Goal: Navigation & Orientation: Find specific page/section

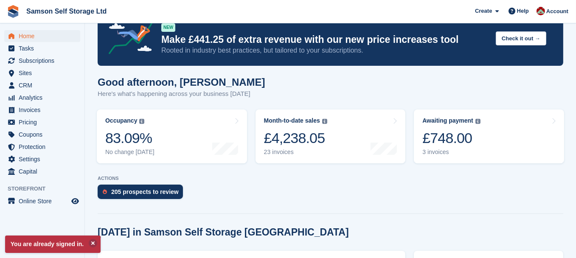
scroll to position [34, 0]
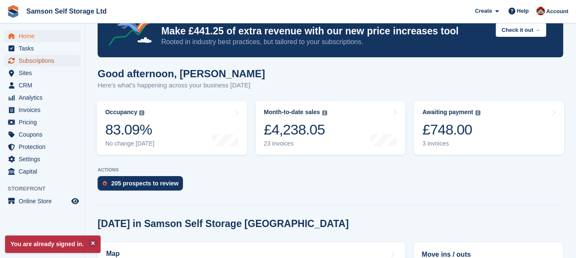
click at [35, 60] on span "Subscriptions" at bounding box center [44, 61] width 51 height 12
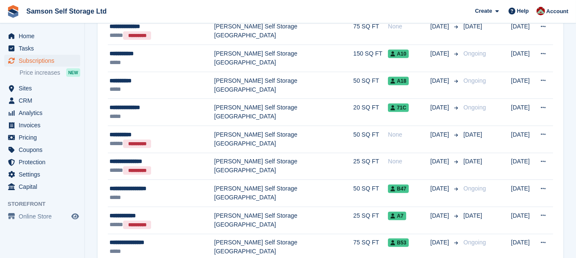
scroll to position [646, 0]
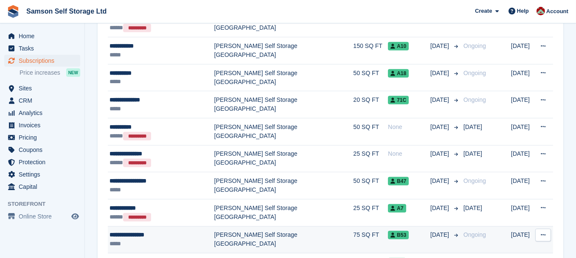
click at [541, 233] on icon at bounding box center [543, 235] width 5 height 6
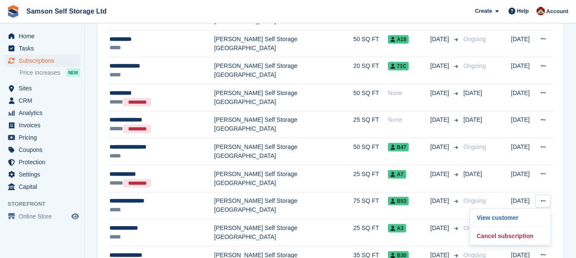
scroll to position [697, 0]
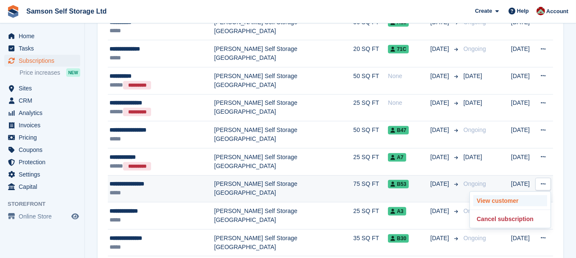
click at [530, 198] on p "View customer" at bounding box center [511, 200] width 74 height 11
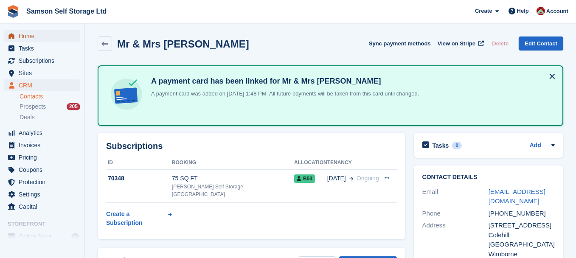
click at [30, 38] on span "Home" at bounding box center [44, 36] width 51 height 12
